Goal: Information Seeking & Learning: Learn about a topic

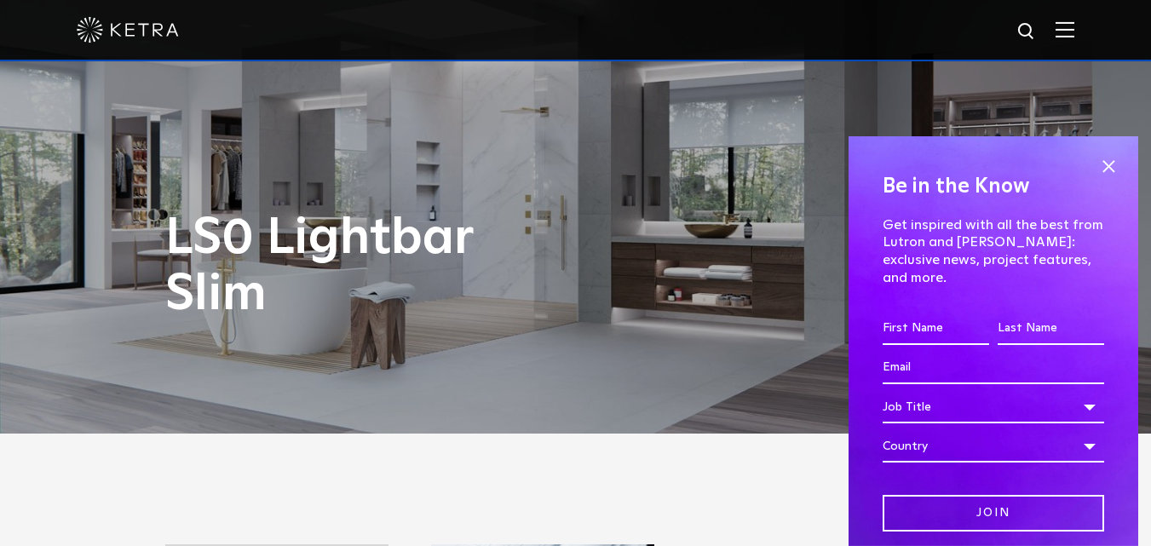
scroll to position [170, 0]
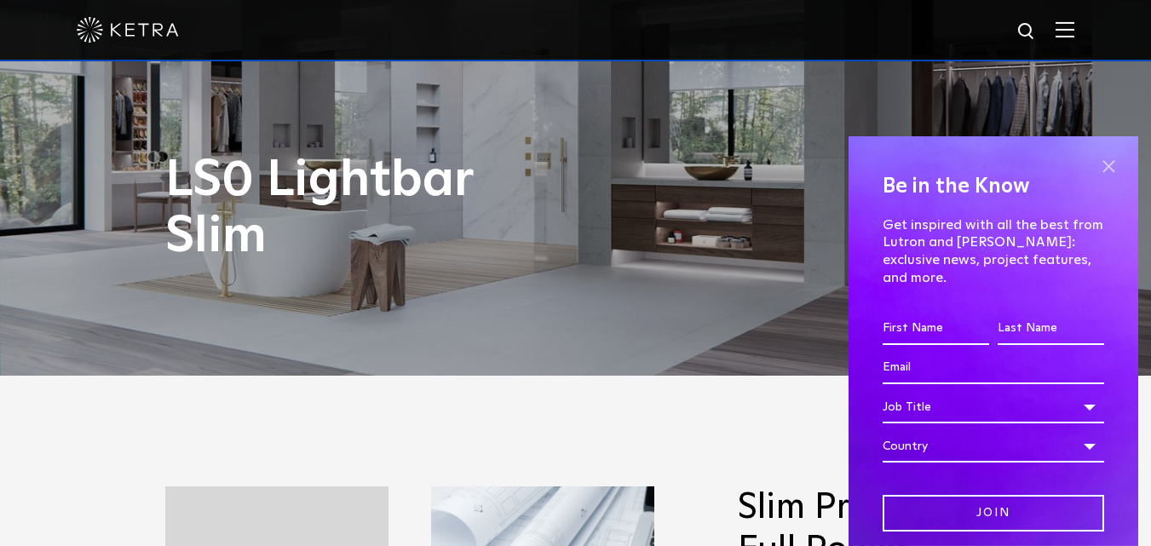
click at [1097, 165] on span at bounding box center [1108, 166] width 26 height 26
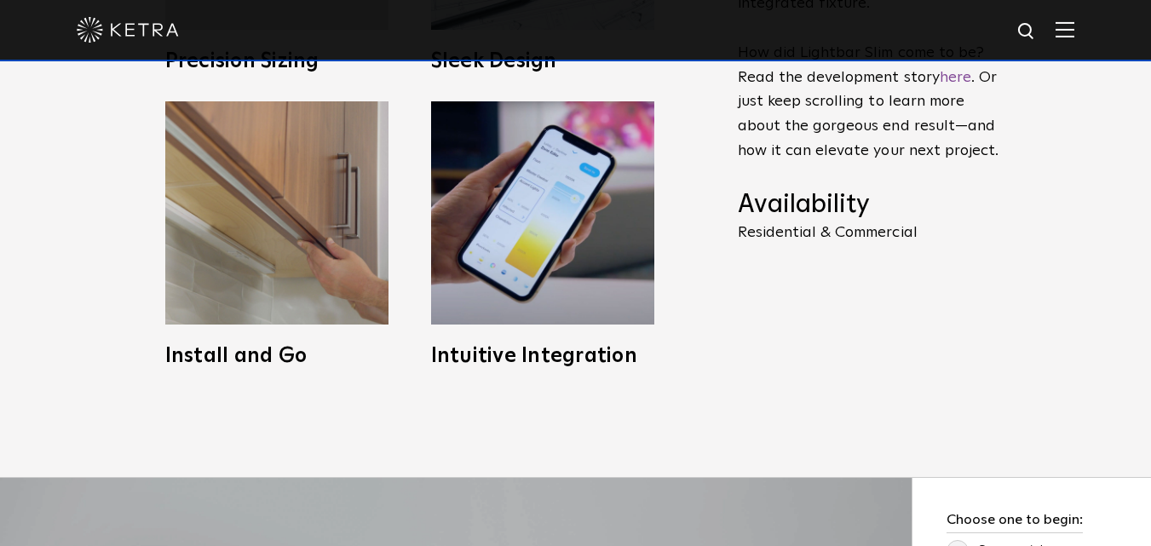
scroll to position [852, 0]
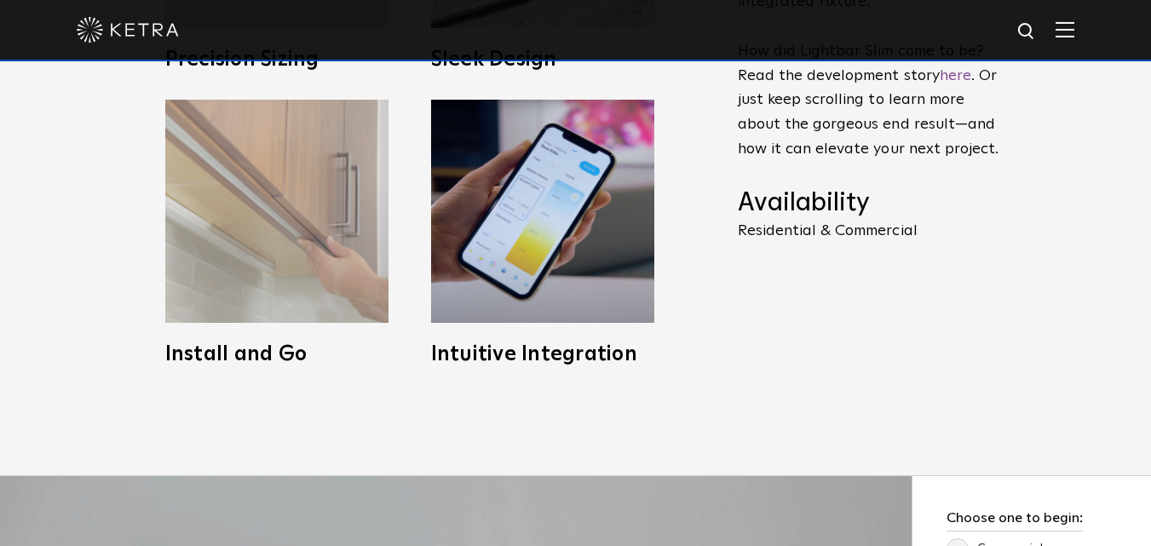
click at [322, 239] on img at bounding box center [276, 211] width 223 height 223
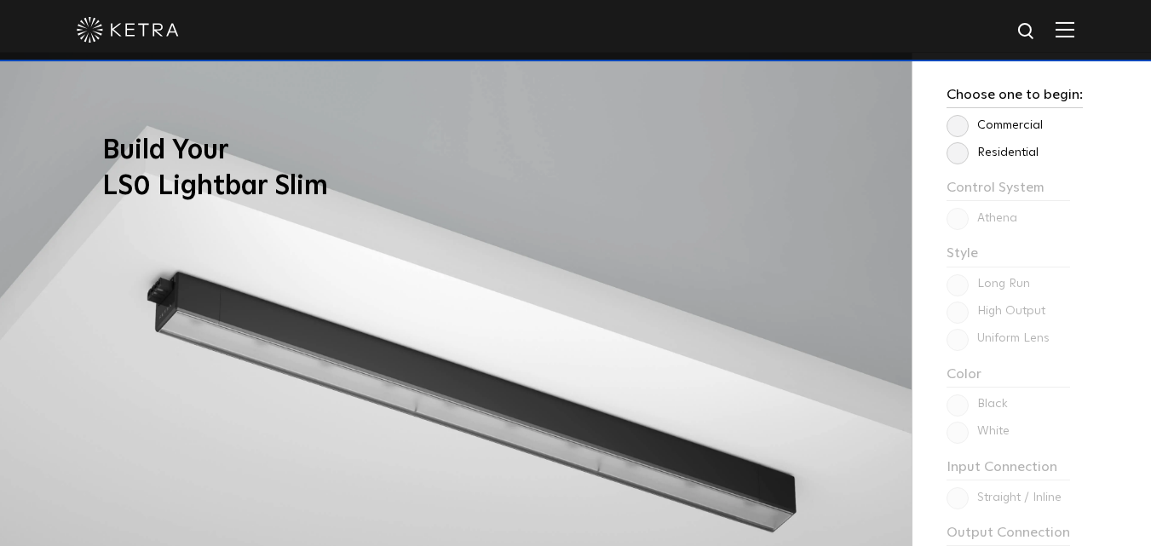
scroll to position [1278, 0]
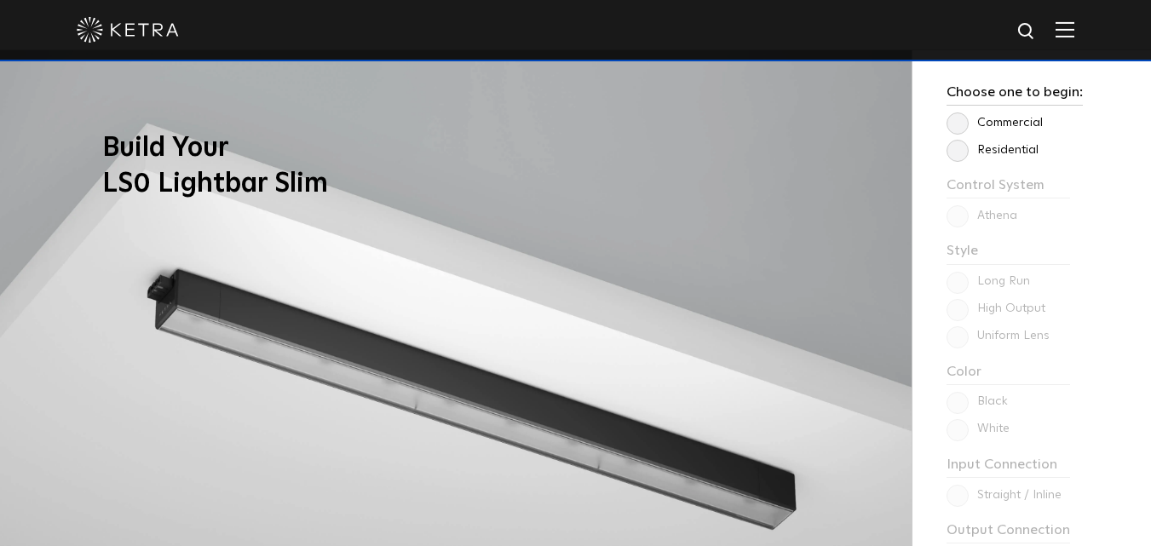
click at [953, 152] on label "Residential" at bounding box center [992, 150] width 92 height 14
click at [0, 0] on input "Residential" at bounding box center [0, 0] width 0 height 0
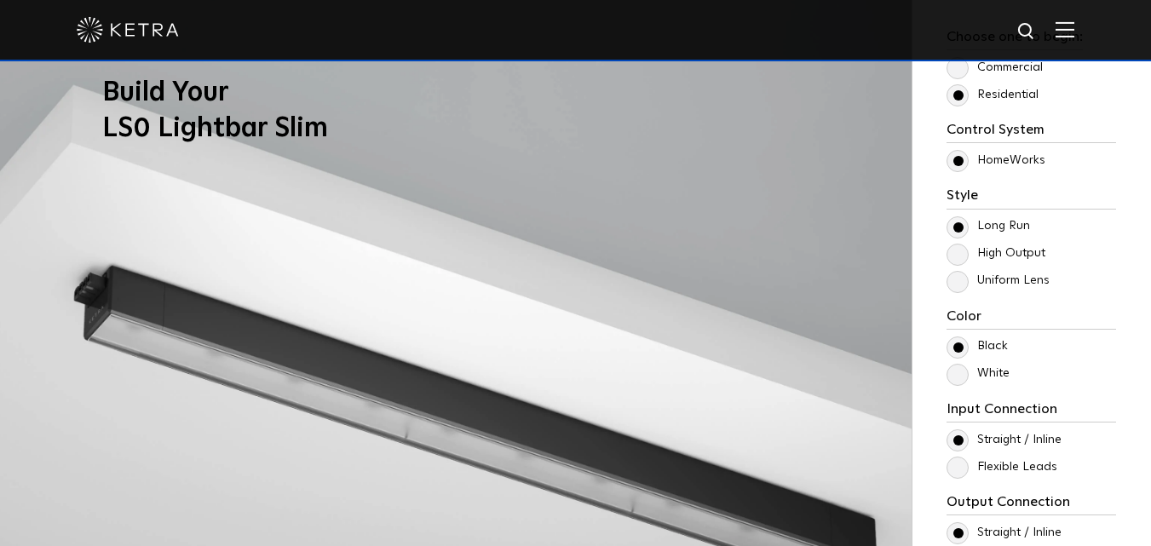
scroll to position [1363, 0]
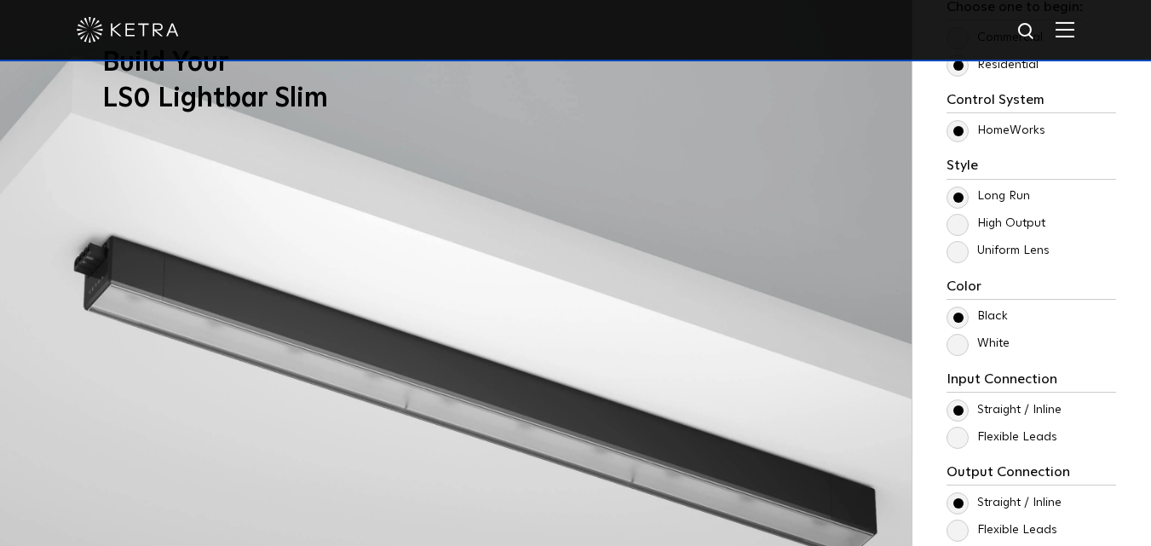
click at [963, 224] on label "High Output" at bounding box center [995, 223] width 99 height 14
click at [0, 0] on input "High Output" at bounding box center [0, 0] width 0 height 0
click at [966, 258] on label "Uniform Lens" at bounding box center [997, 251] width 103 height 14
click at [0, 0] on input "Uniform Lens" at bounding box center [0, 0] width 0 height 0
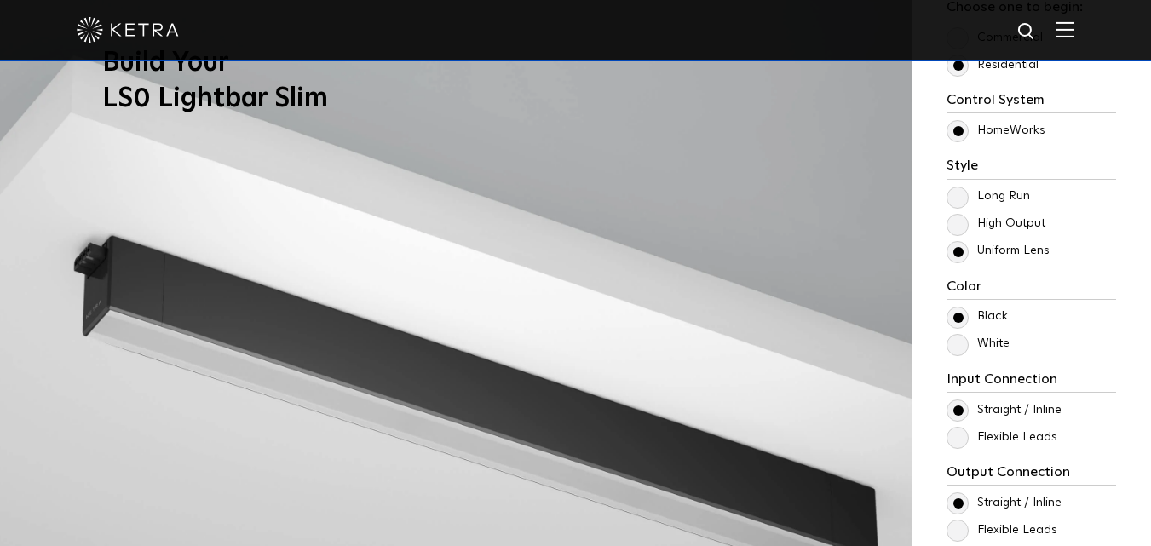
click at [967, 228] on label "High Output" at bounding box center [995, 223] width 99 height 14
click at [0, 0] on input "High Output" at bounding box center [0, 0] width 0 height 0
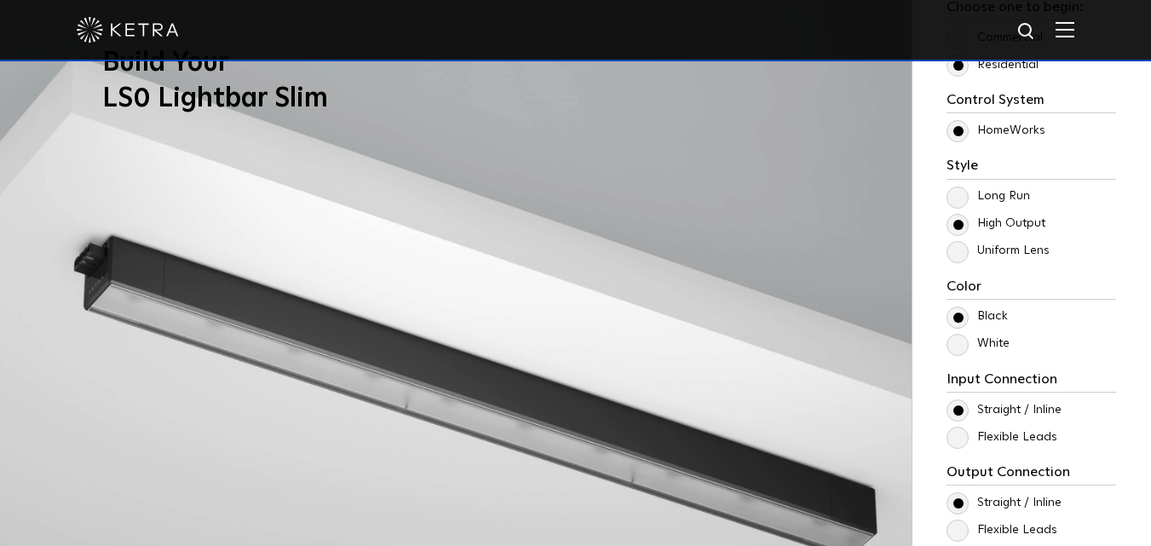
click at [968, 187] on p "Long Run" at bounding box center [1031, 197] width 170 height 20
click at [968, 198] on label "Long Run" at bounding box center [987, 196] width 83 height 14
click at [0, 0] on input "Long Run" at bounding box center [0, 0] width 0 height 0
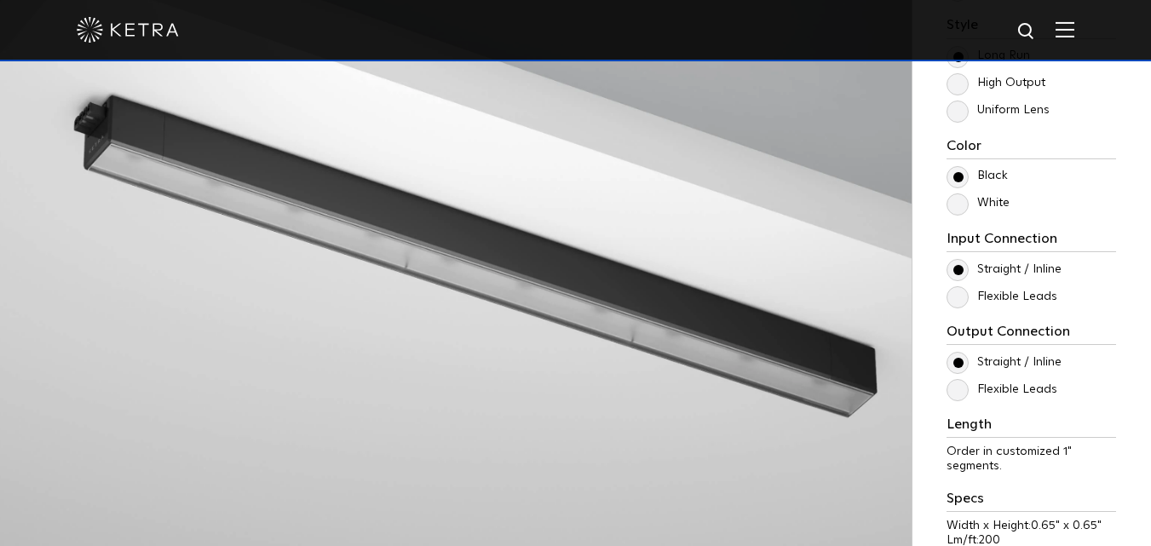
scroll to position [1533, 0]
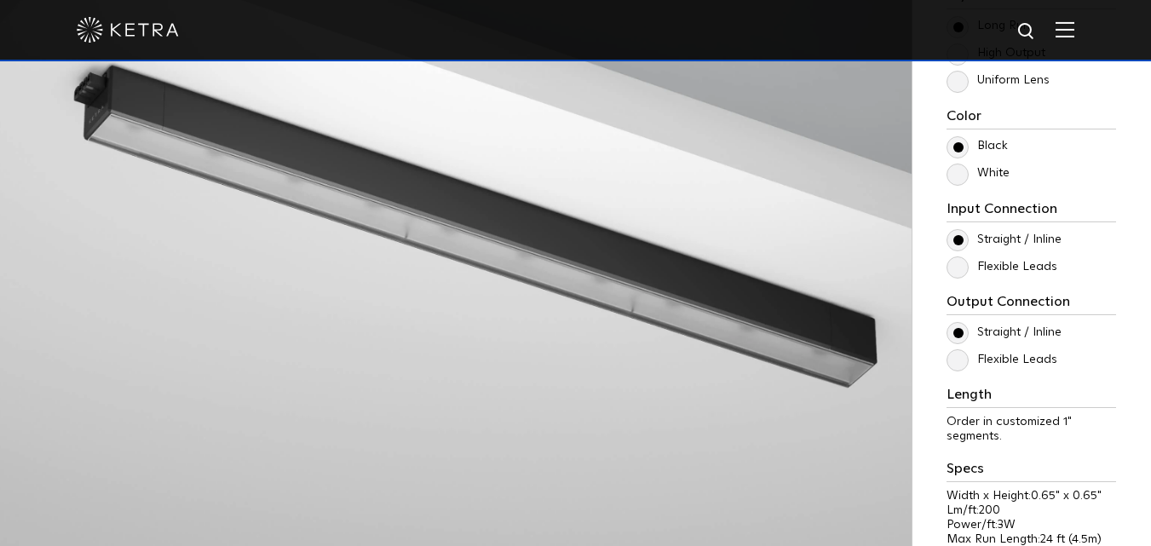
click at [956, 266] on label "Flexible Leads" at bounding box center [1001, 267] width 111 height 14
click at [0, 0] on input "Flexible Leads" at bounding box center [0, 0] width 0 height 0
click at [965, 233] on label "Straight / Inline" at bounding box center [1003, 240] width 115 height 14
click at [0, 0] on input "Straight / Inline" at bounding box center [0, 0] width 0 height 0
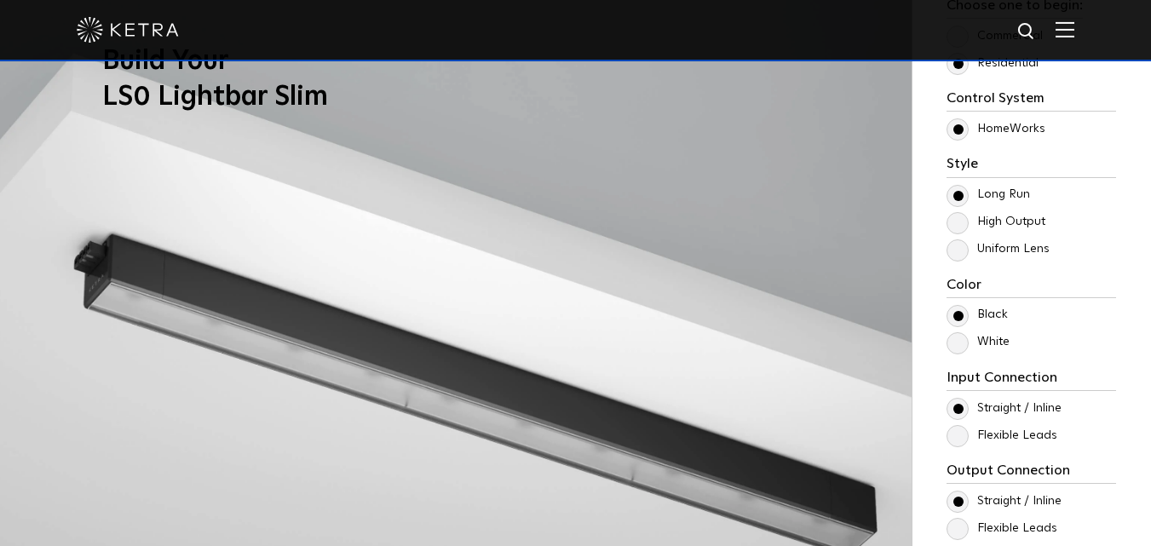
scroll to position [937, 0]
